Goal: Contribute content: Add original content to the website for others to see

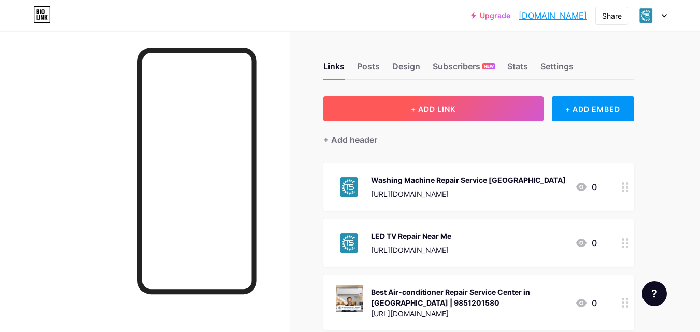
click at [408, 111] on button "+ ADD LINK" at bounding box center [433, 108] width 220 height 25
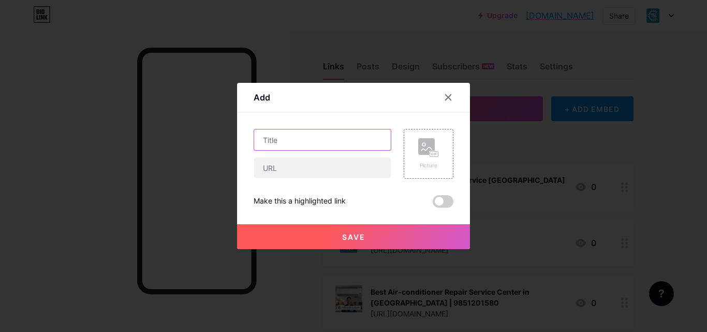
click at [349, 138] on input "text" at bounding box center [322, 139] width 137 height 21
paste input "AC Split Up to 1.5 Ton Repair & Service in [GEOGRAPHIC_DATA] | Fast & Affordable"
type input "AC Split Up to 1.5 Ton Repair & Service in [GEOGRAPHIC_DATA] | Fast & Affordable"
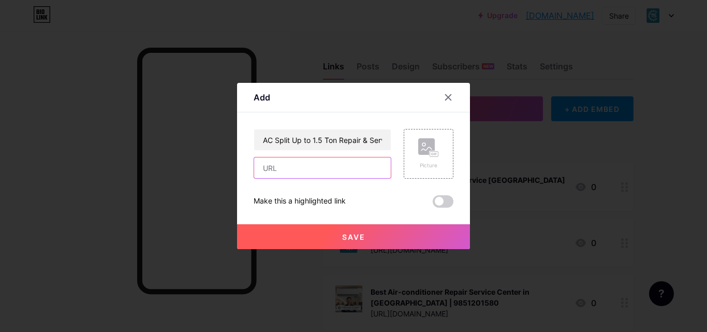
click at [266, 167] on input "text" at bounding box center [322, 167] width 137 height 21
paste input "[URL][DOMAIN_NAME]"
type input "[URL][DOMAIN_NAME]"
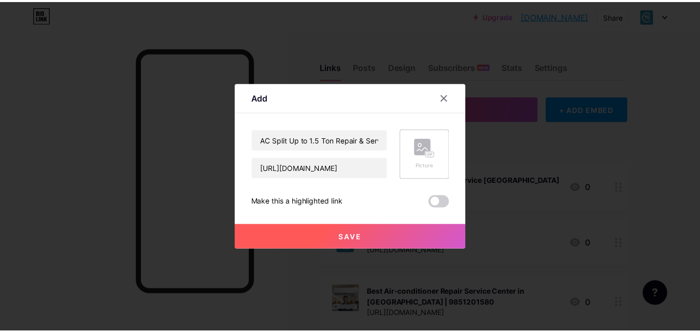
scroll to position [0, 0]
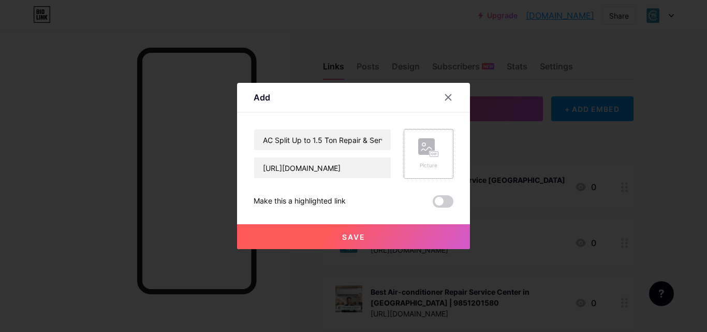
click at [419, 150] on rect at bounding box center [426, 146] width 17 height 17
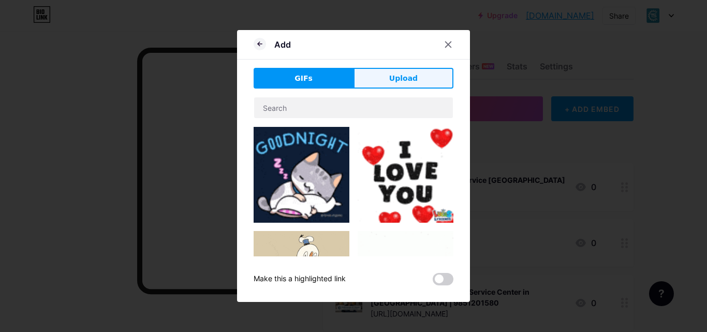
click at [404, 81] on span "Upload" at bounding box center [403, 78] width 28 height 11
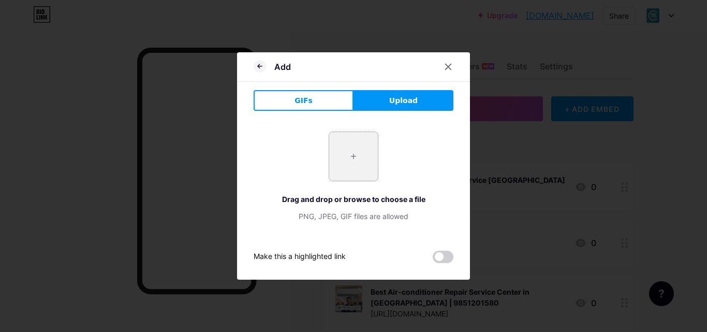
drag, startPoint x: 351, startPoint y: 143, endPoint x: 346, endPoint y: 160, distance: 17.2
click at [346, 160] on input "file" at bounding box center [353, 156] width 49 height 49
type input "C:\fakepath\AC repair near me.jpeg"
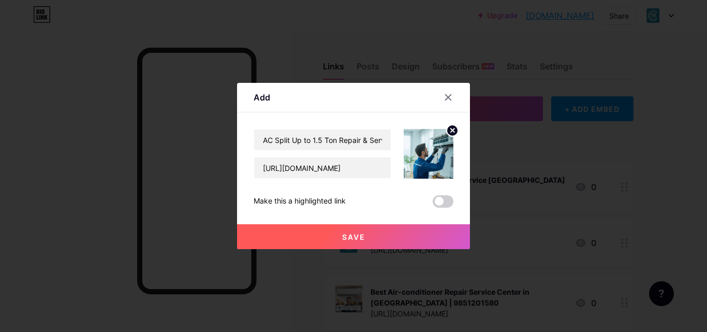
click at [437, 205] on span at bounding box center [443, 201] width 21 height 12
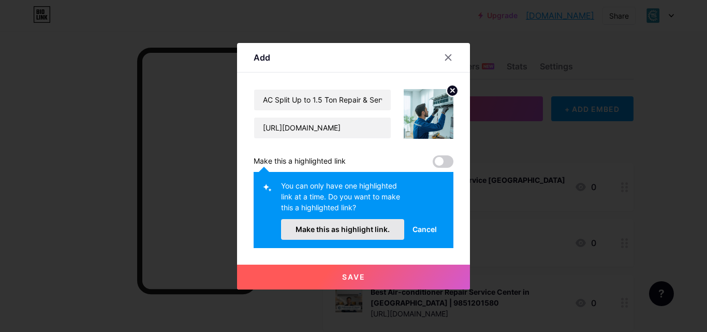
click at [323, 227] on span "Make this as highlight link." at bounding box center [343, 229] width 94 height 9
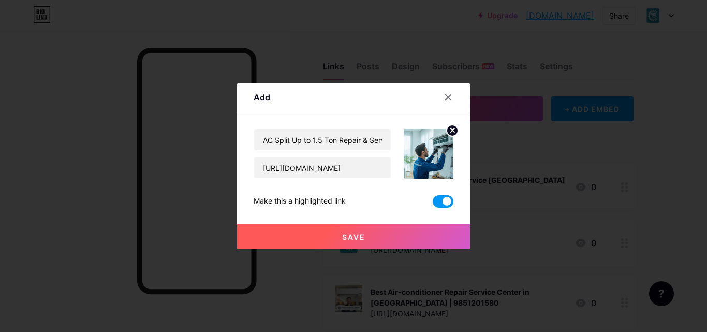
click at [328, 243] on button "Save" at bounding box center [353, 236] width 233 height 25
